Goal: Go to known website: Go to known website

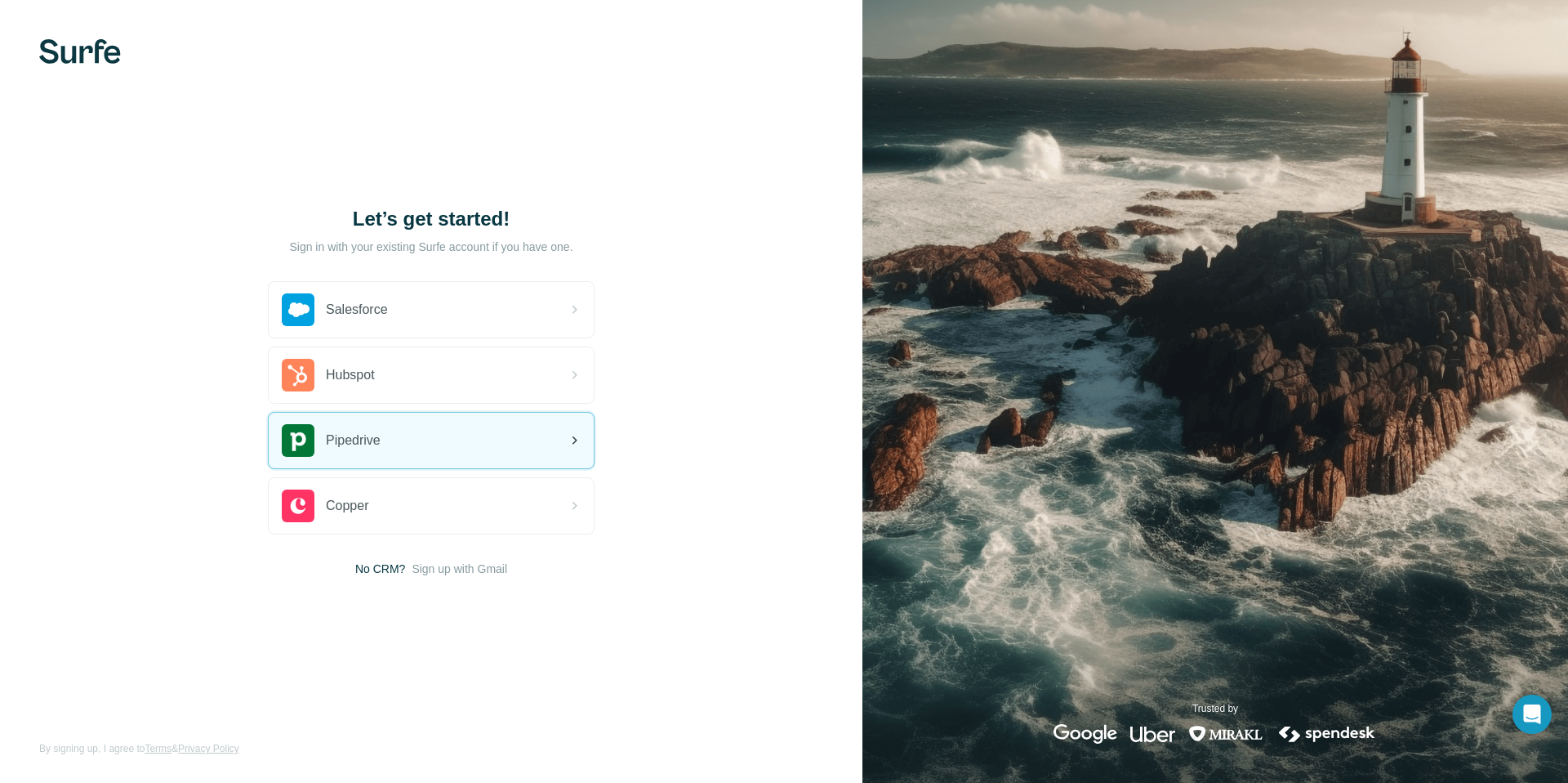
click at [451, 458] on div "Pipedrive" at bounding box center [431, 440] width 325 height 55
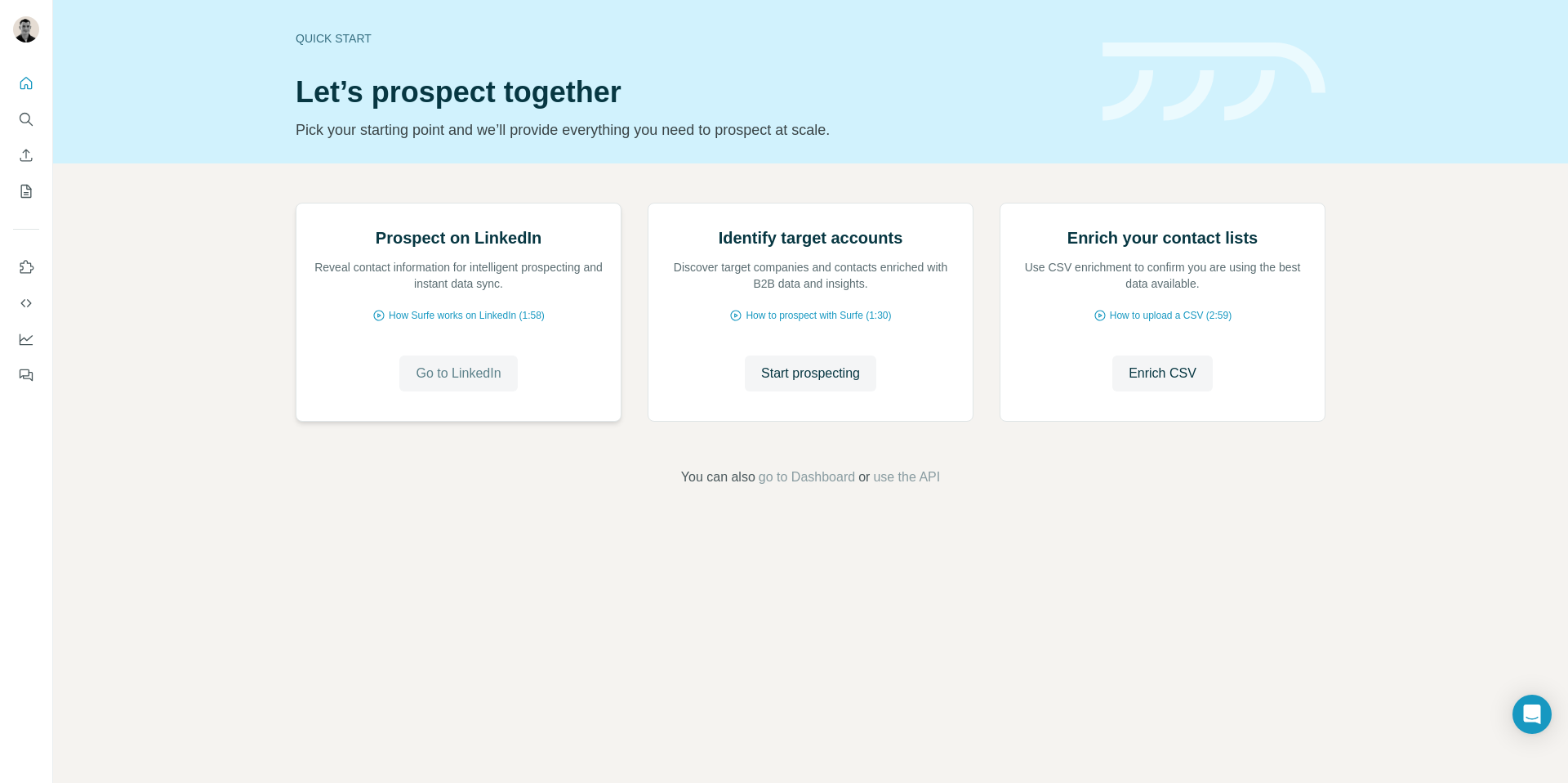
click at [470, 384] on span "Go to LinkedIn" at bounding box center [458, 373] width 85 height 19
